Goal: Transaction & Acquisition: Purchase product/service

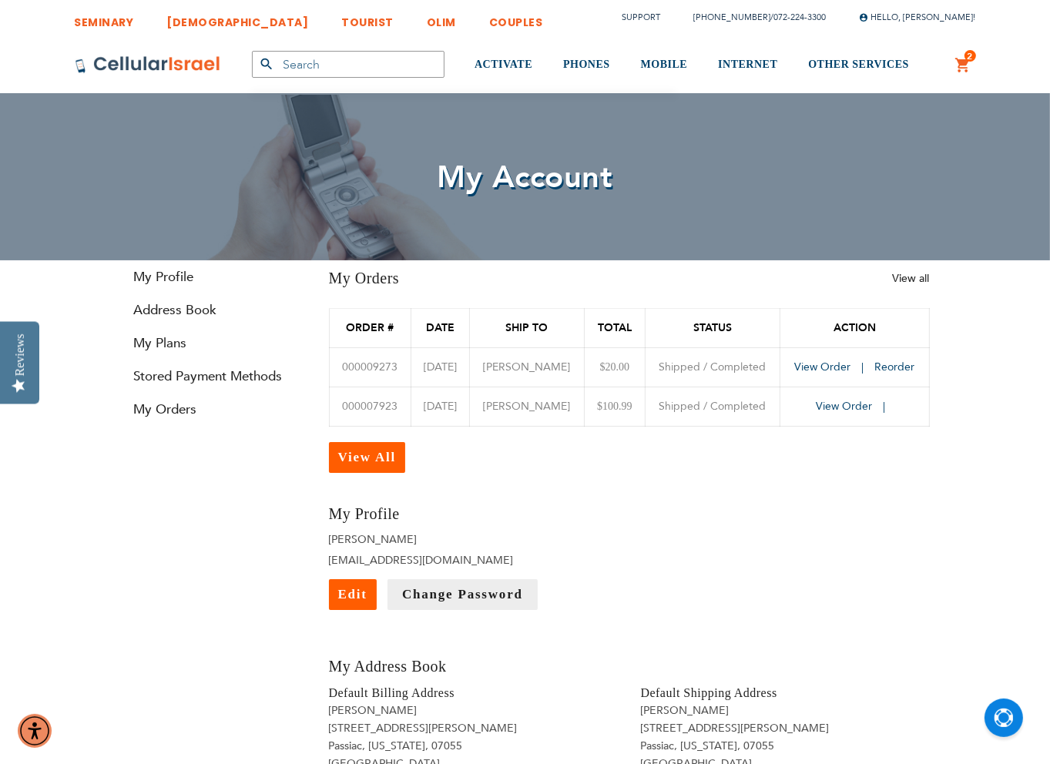
type input "[EMAIL_ADDRESS][DOMAIN_NAME]"
click at [964, 59] on link "2 2 items My Cart" at bounding box center [963, 65] width 17 height 18
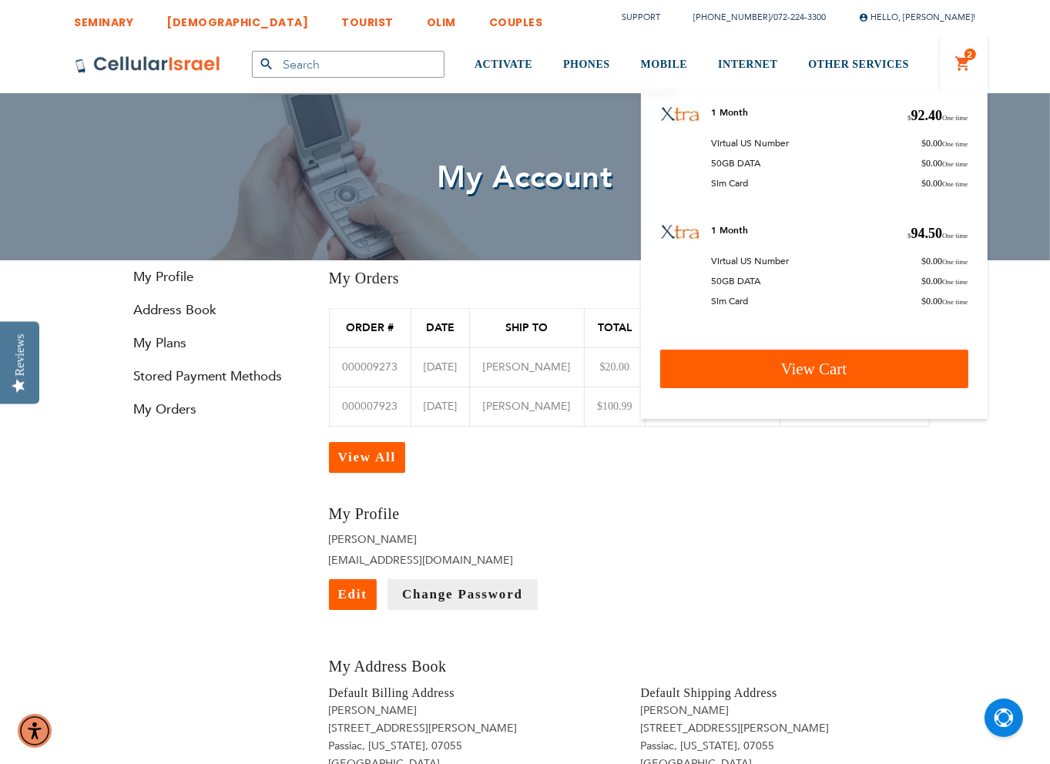
click at [877, 369] on link "View Cart" at bounding box center [814, 369] width 308 height 39
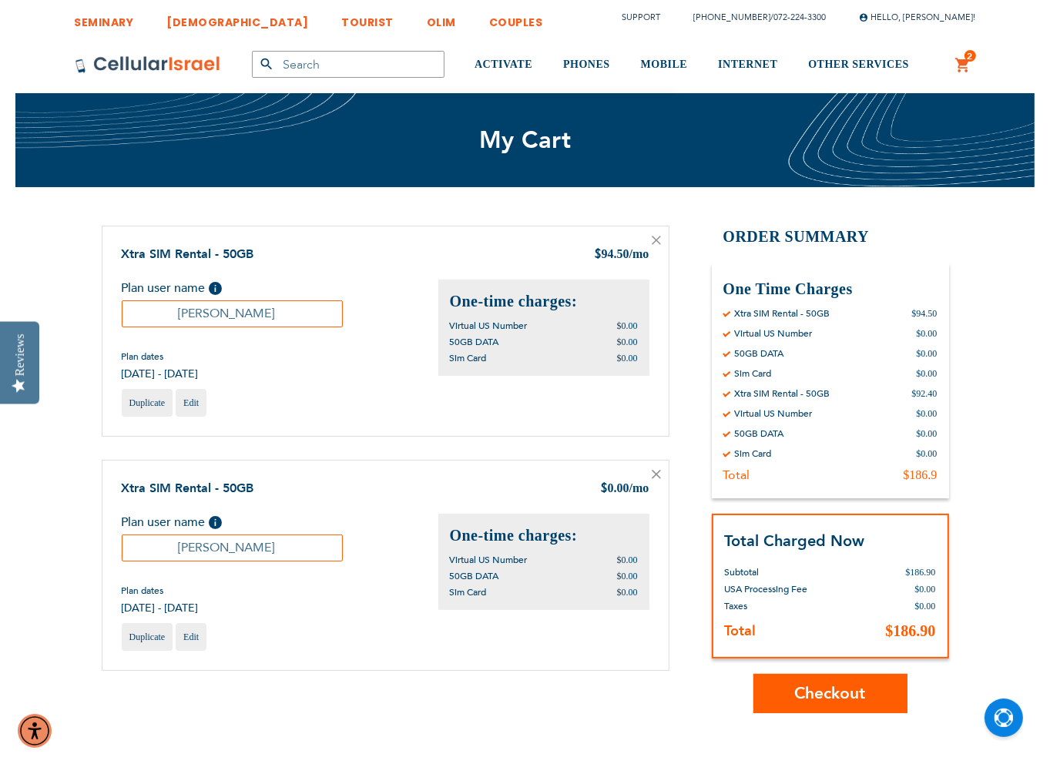
type input "[EMAIL_ADDRESS][DOMAIN_NAME]"
click at [658, 238] on icon at bounding box center [656, 240] width 8 height 8
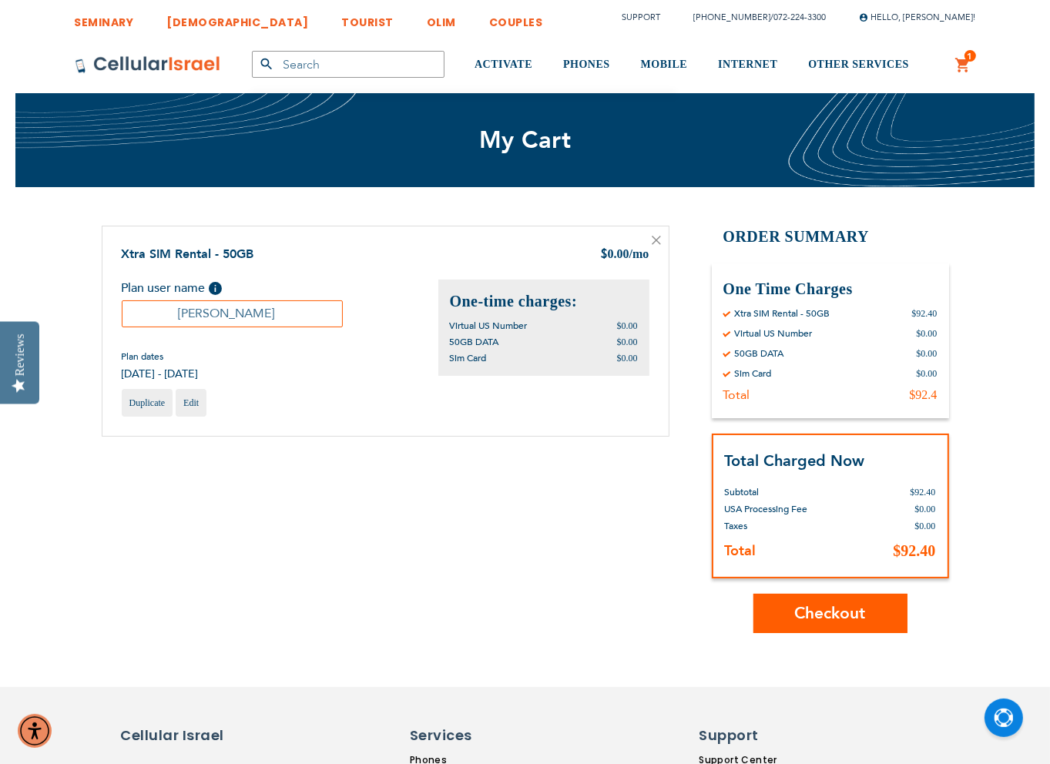
type input "[EMAIL_ADDRESS][DOMAIN_NAME]"
click at [860, 612] on span "Checkout" at bounding box center [830, 613] width 71 height 22
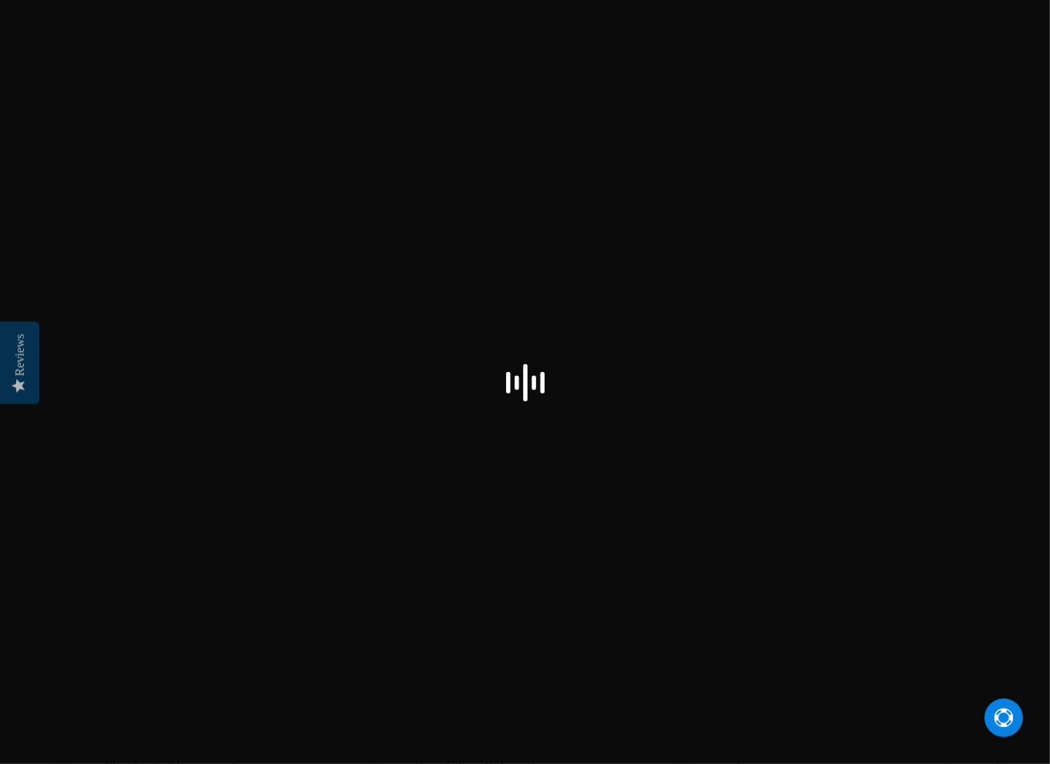
checkbox input "true"
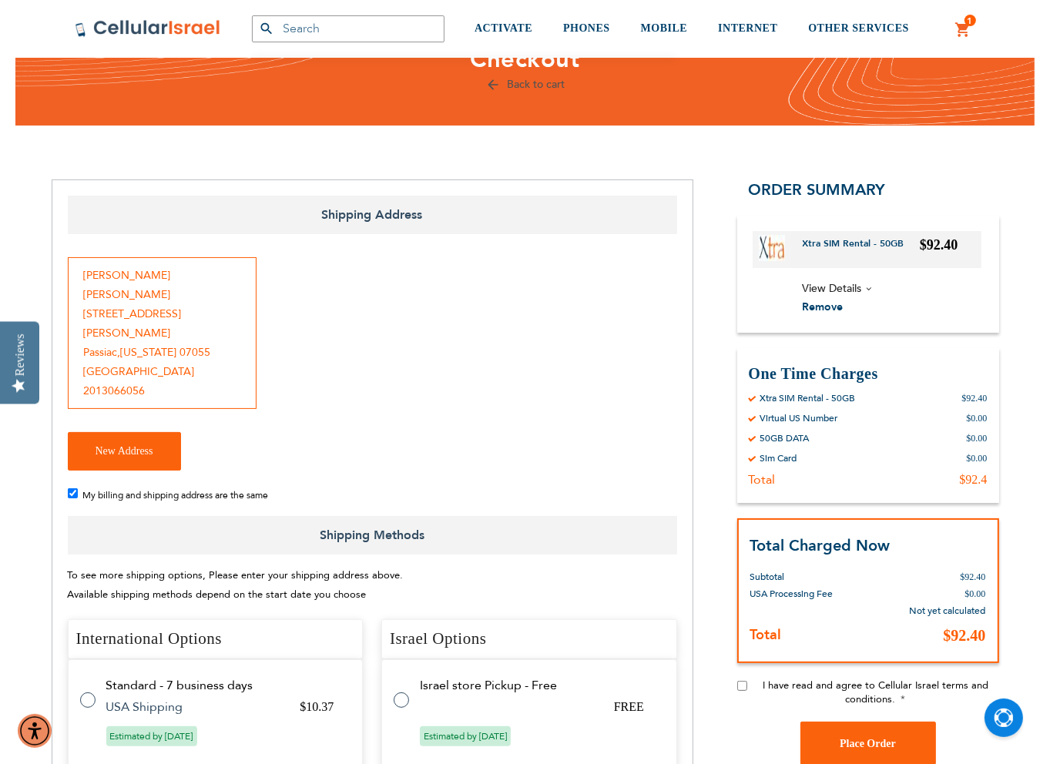
scroll to position [154, 0]
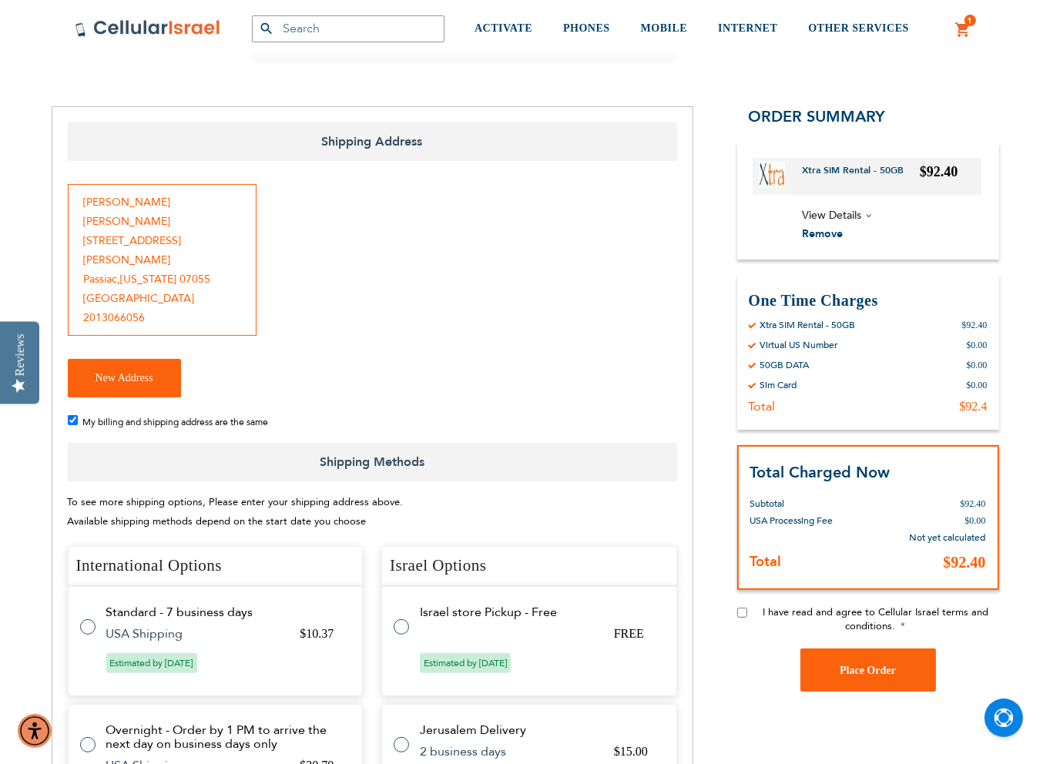
type input "ochska@gmail.com"
click at [85, 618] on label at bounding box center [95, 618] width 31 height 0
radio input "true"
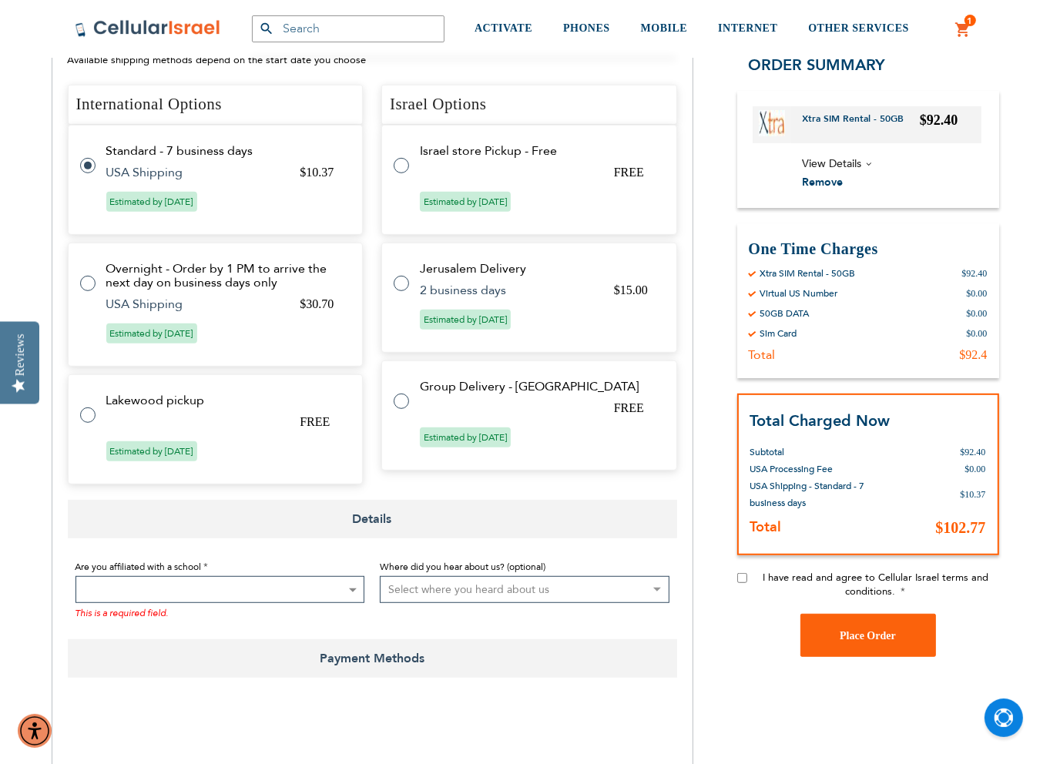
scroll to position [616, 0]
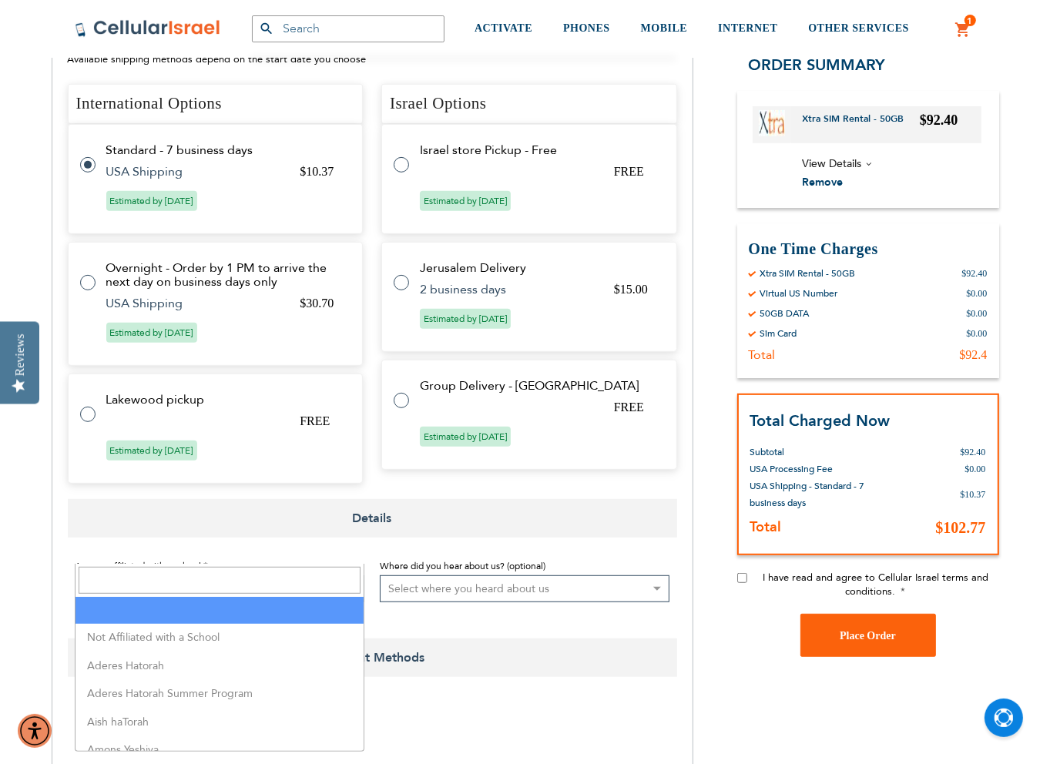
click at [347, 576] on span at bounding box center [351, 588] width 15 height 25
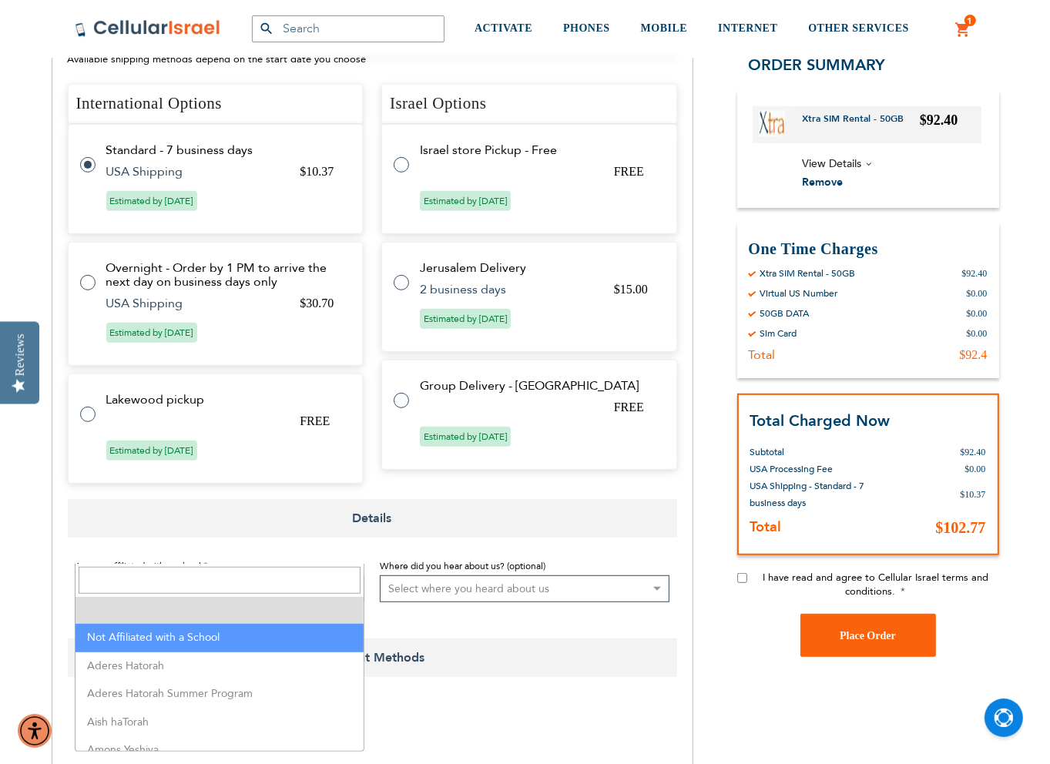
select select "199"
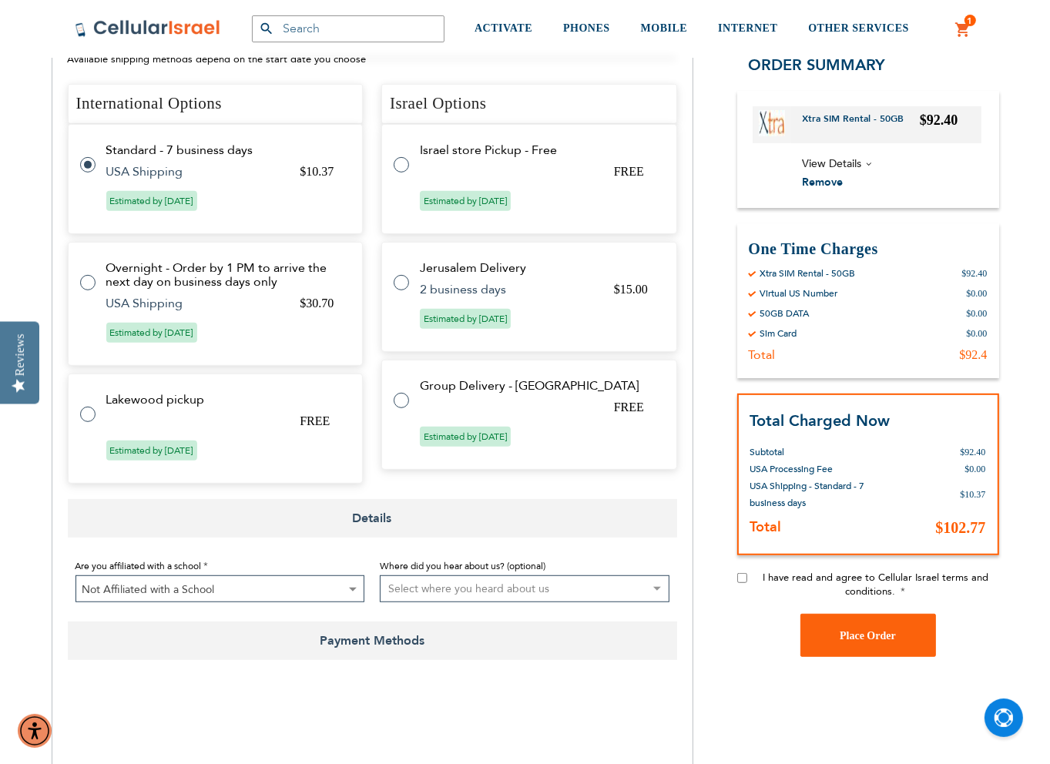
click at [656, 575] on select "Select where you heard about us Existing Customer Friend Other School/Group BP …" at bounding box center [525, 588] width 290 height 27
select select "2"
click at [380, 575] on select "Select where you heard about us Existing Customer Friend Other School/Group BP …" at bounding box center [525, 588] width 290 height 27
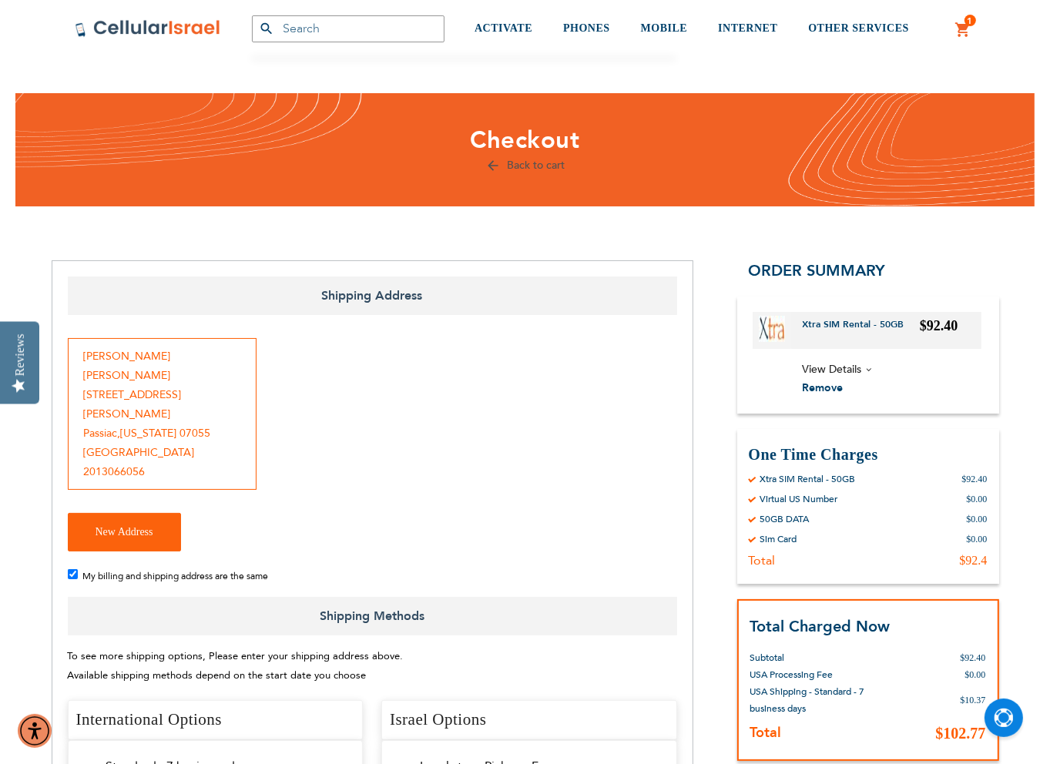
scroll to position [926, 0]
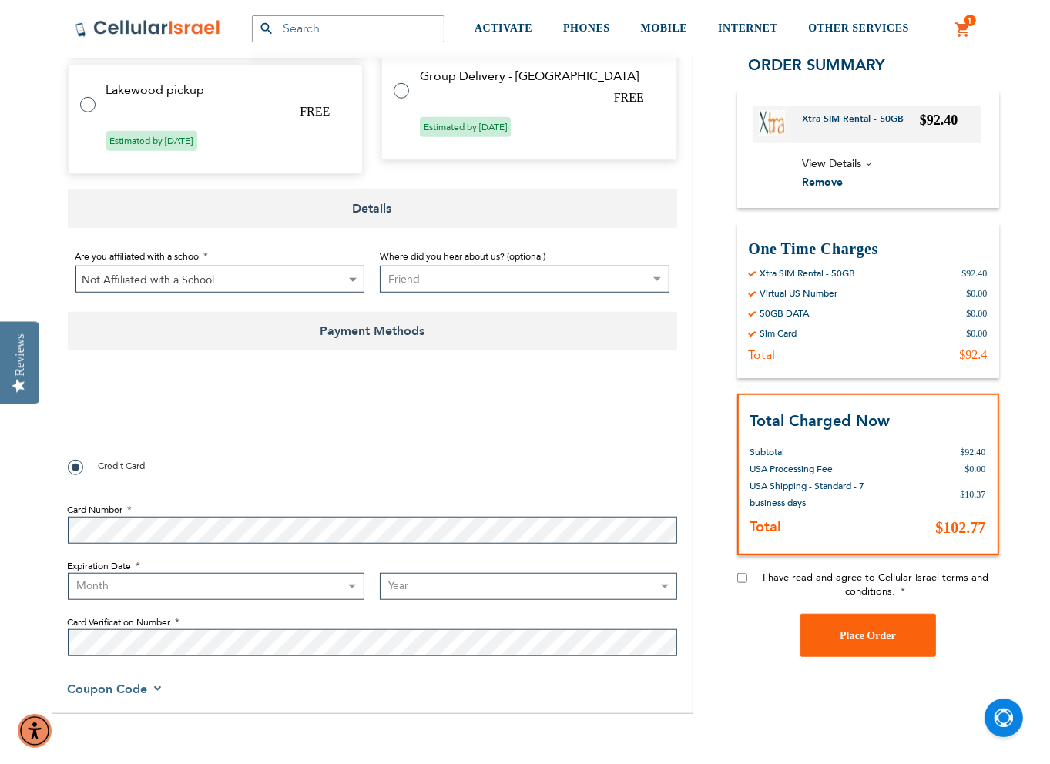
checkbox input "true"
select select "12"
select select "2029"
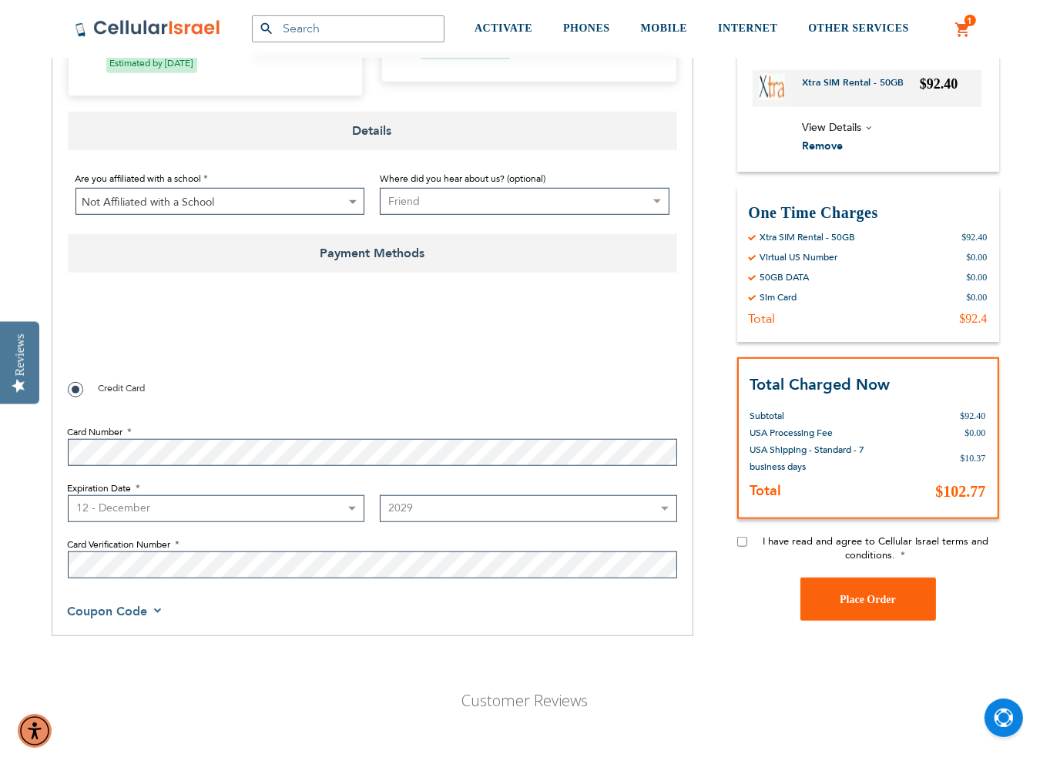
scroll to position [1003, 0]
click at [743, 538] on input "I have read and agree to Cellular Israel terms and conditions." at bounding box center [742, 543] width 10 height 10
checkbox input "true"
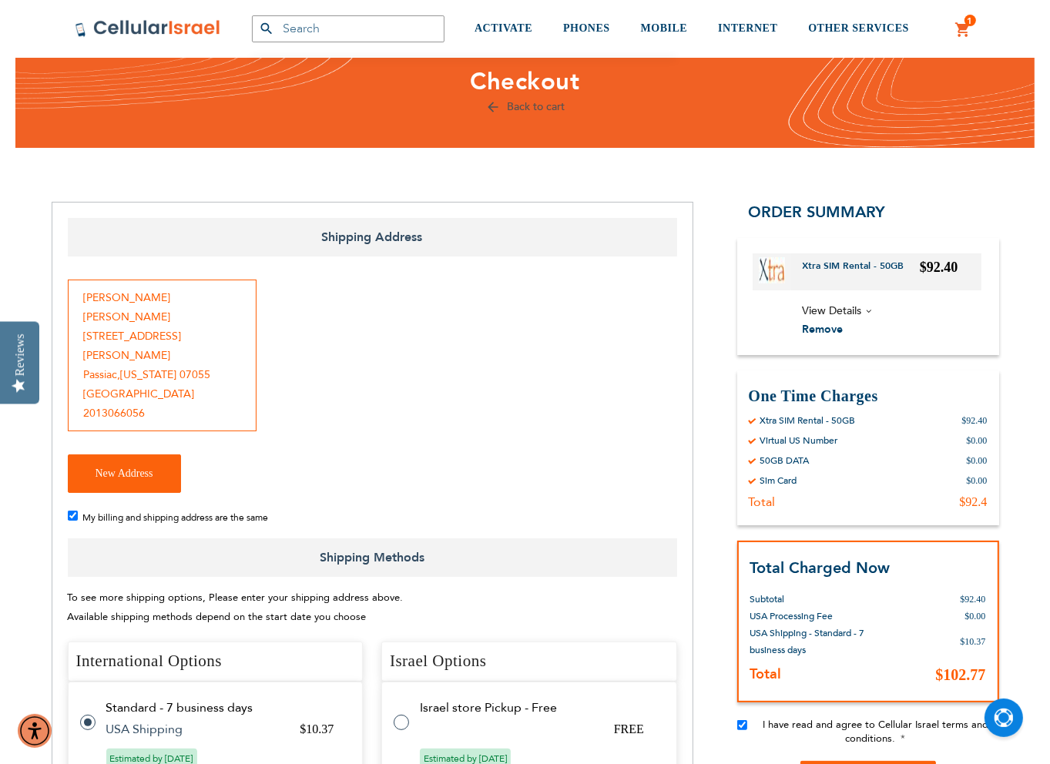
scroll to position [2, 0]
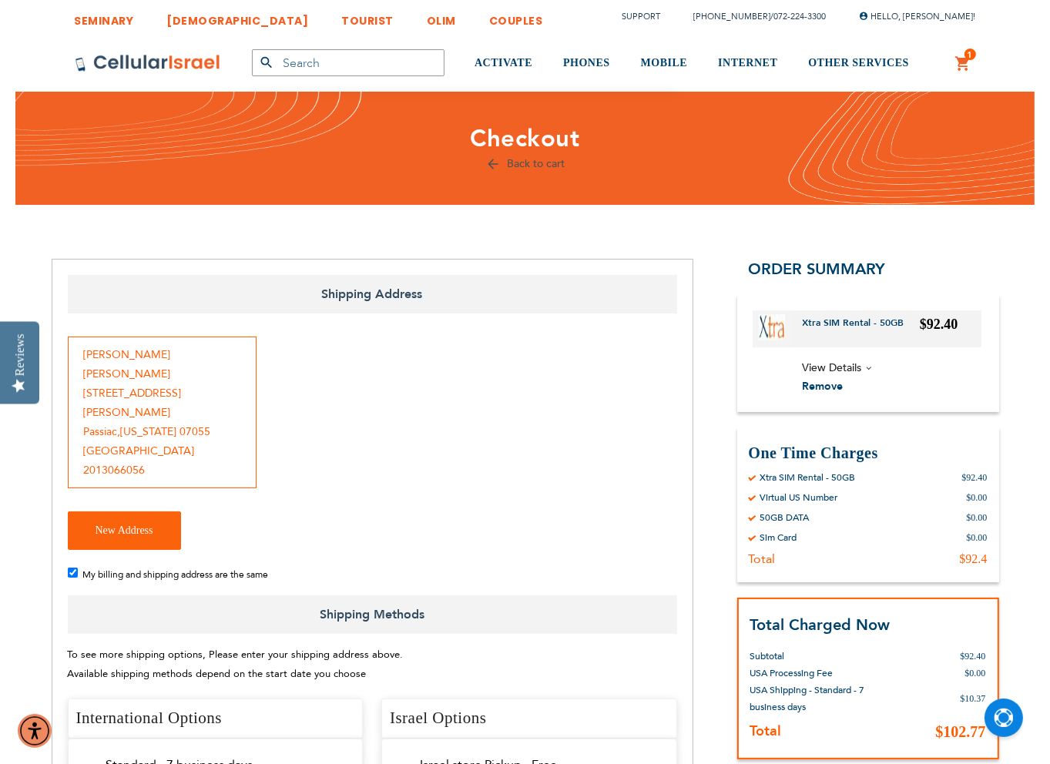
checkbox input "false"
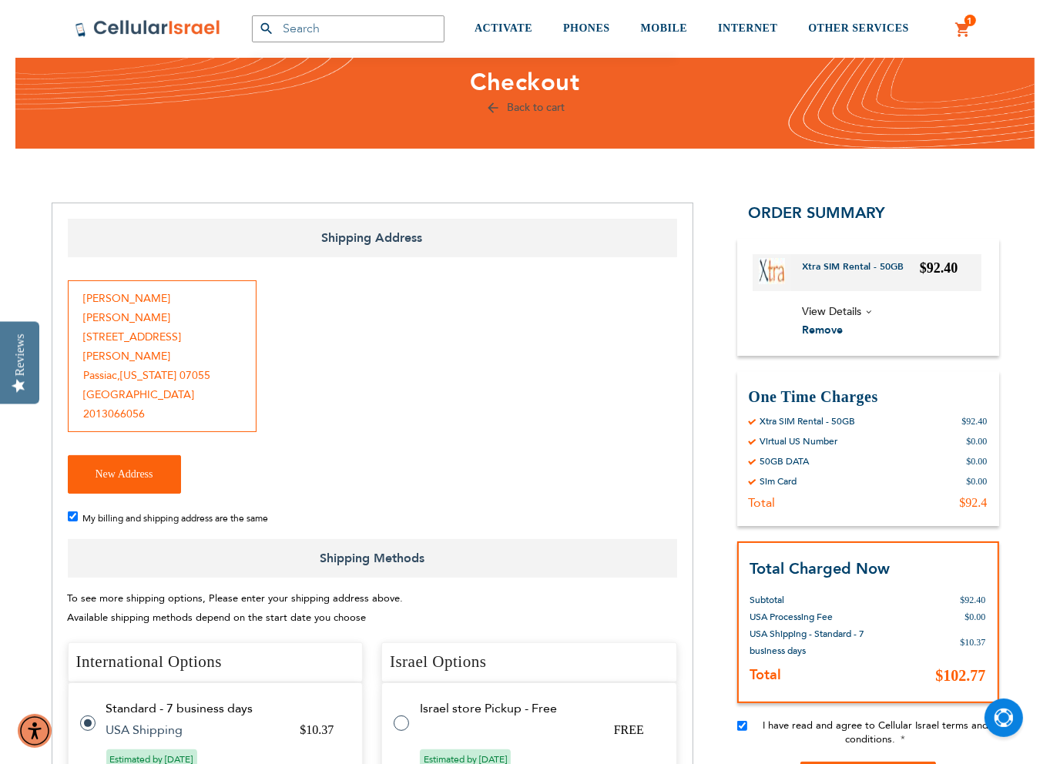
scroll to position [385, 0]
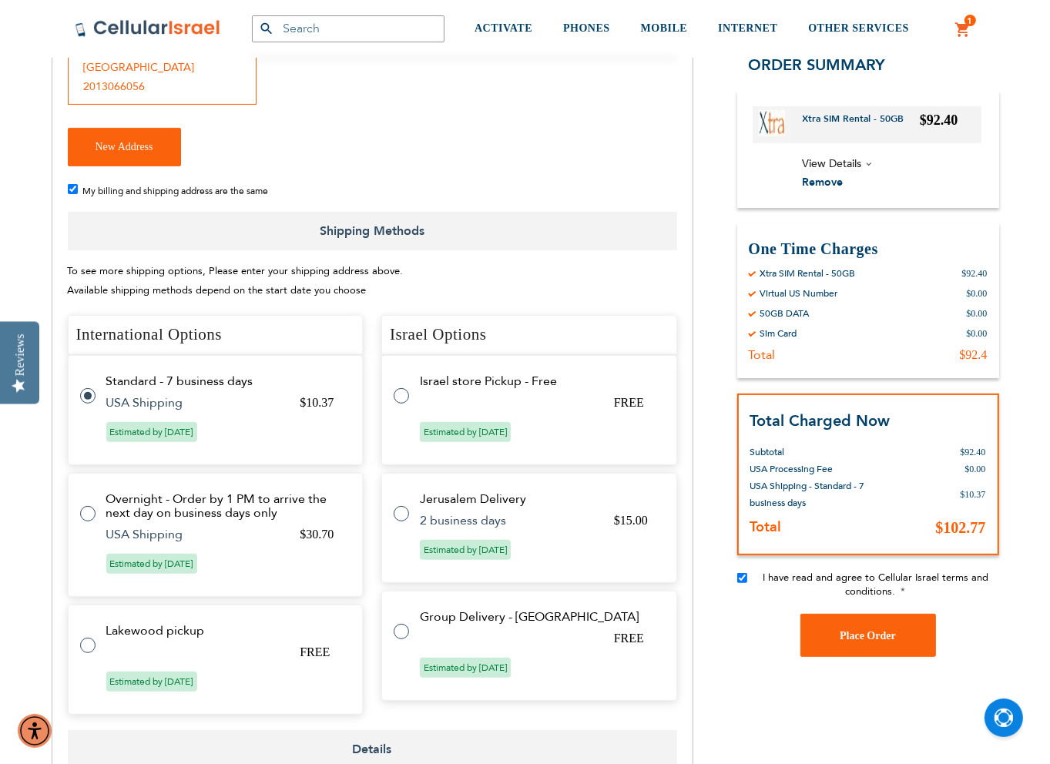
click at [393, 264] on span "To see more shipping options, Please enter your shipping address above. Availab…" at bounding box center [236, 280] width 336 height 33
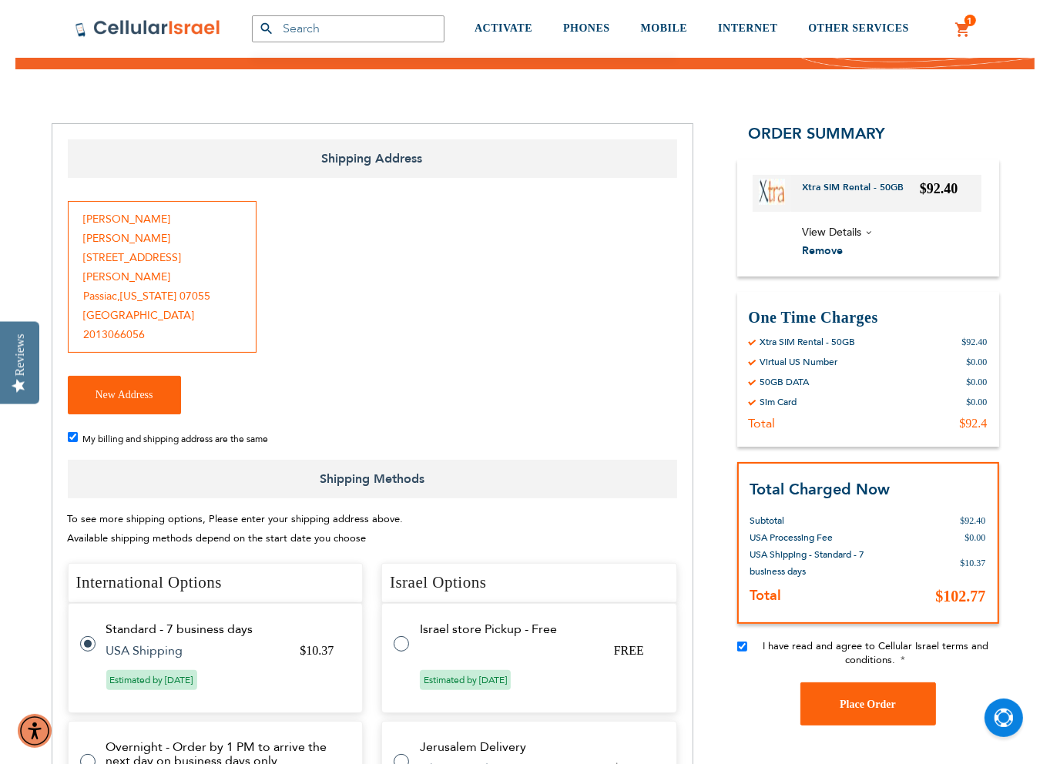
scroll to position [154, 0]
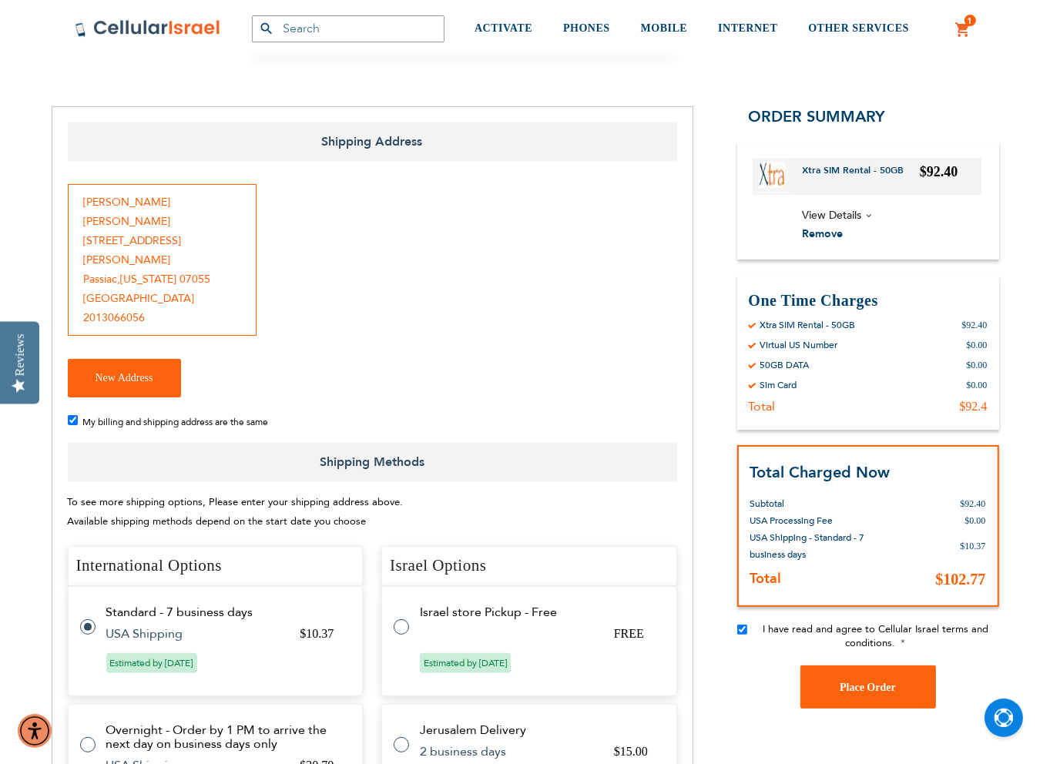
click at [862, 216] on span "View Details" at bounding box center [832, 215] width 59 height 15
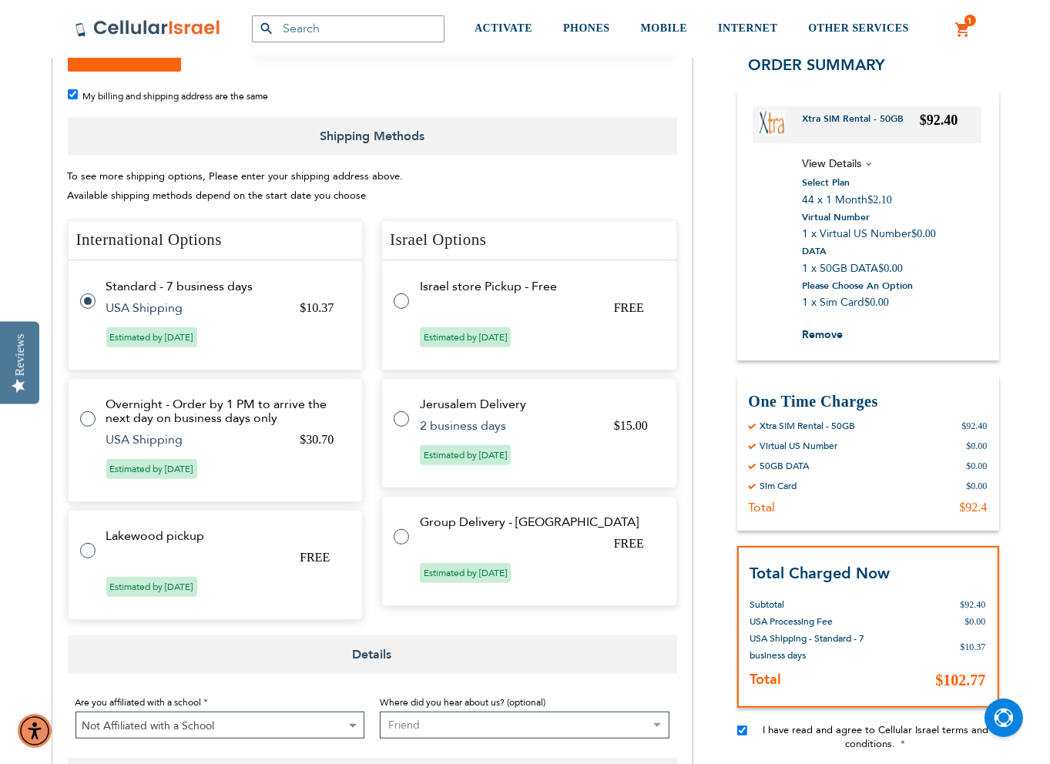
scroll to position [539, 0]
